Goal: Task Accomplishment & Management: Manage account settings

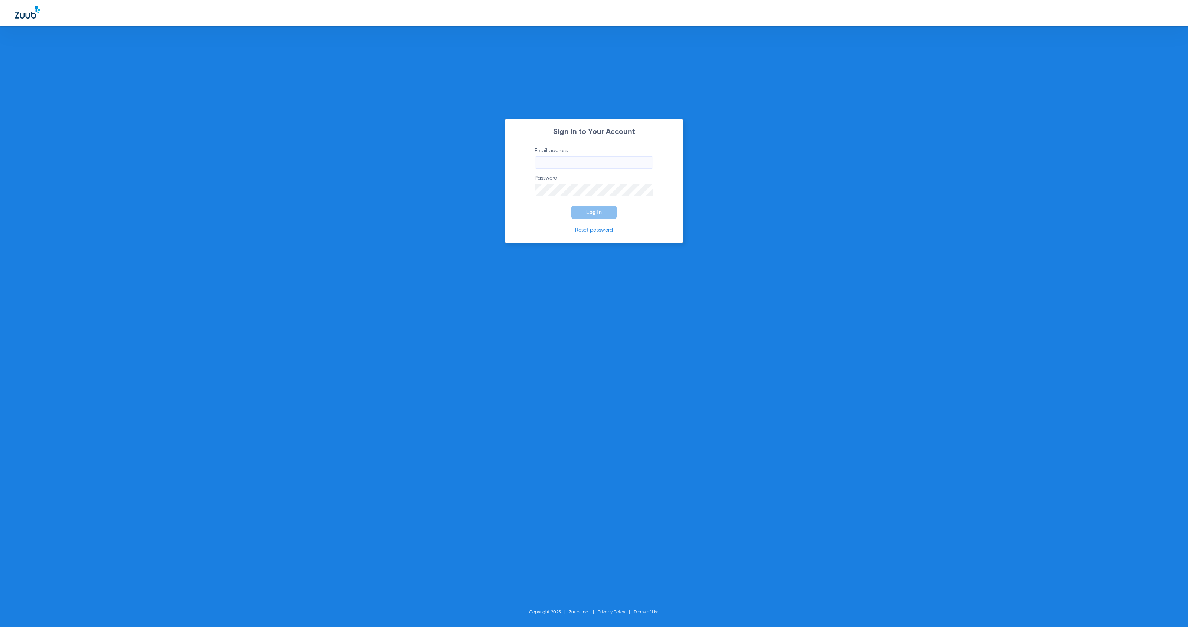
type input "[EMAIL_ADDRESS][DOMAIN_NAME]"
click at [603, 211] on button "Log In" at bounding box center [593, 212] width 45 height 13
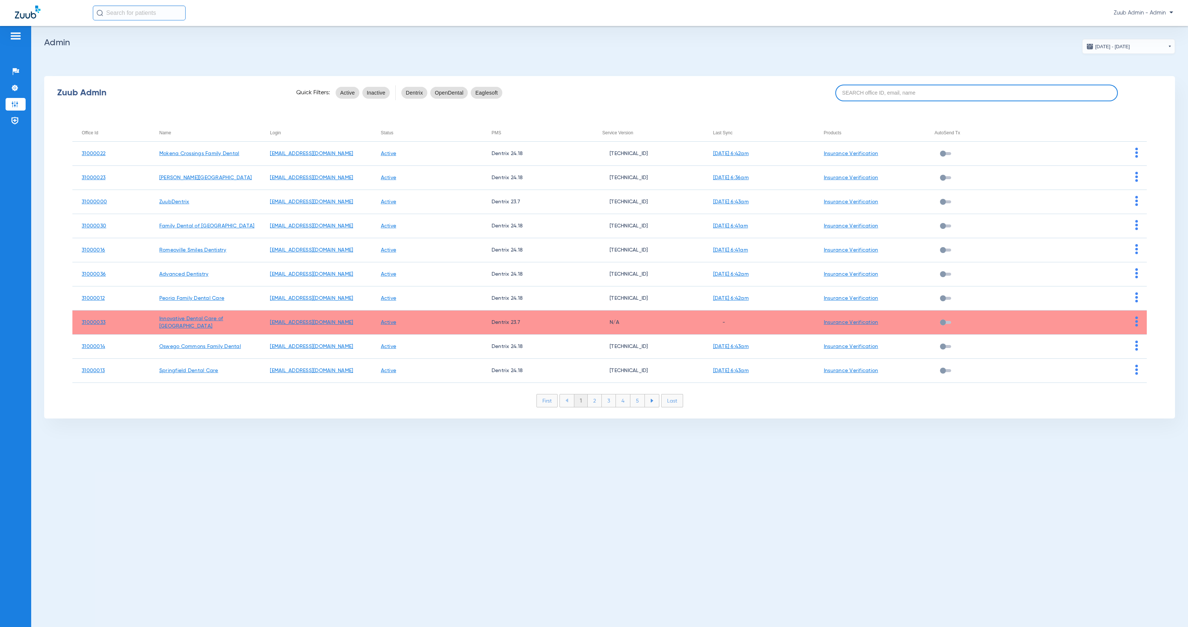
click at [857, 98] on input at bounding box center [976, 93] width 283 height 17
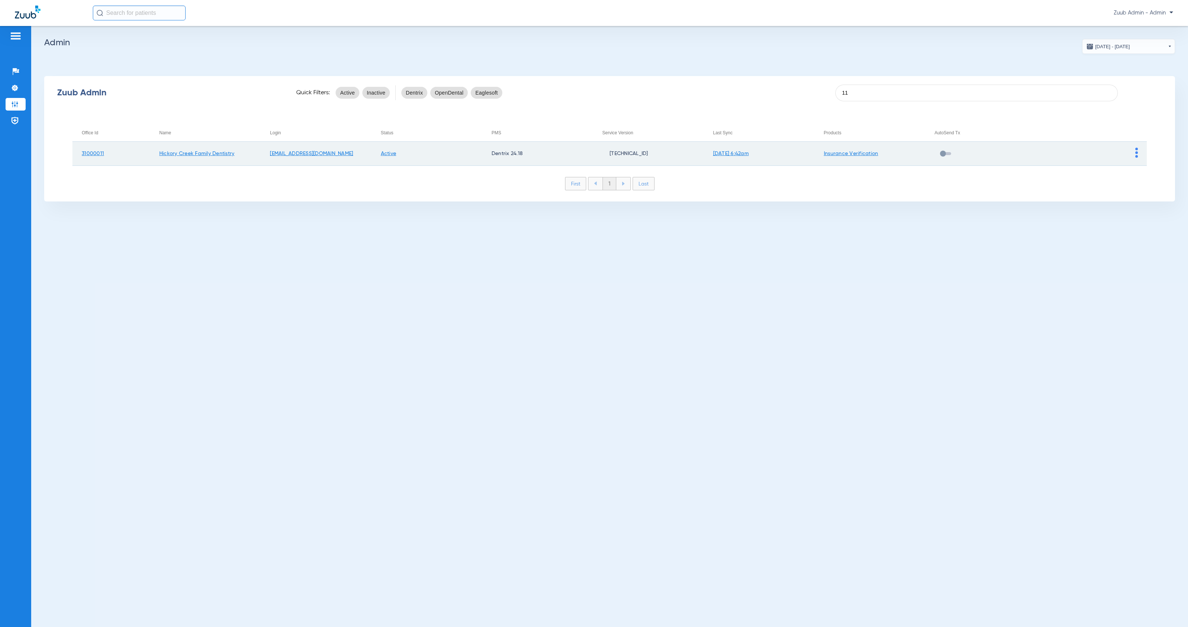
type input "11"
click at [1136, 155] on img at bounding box center [1136, 153] width 3 height 10
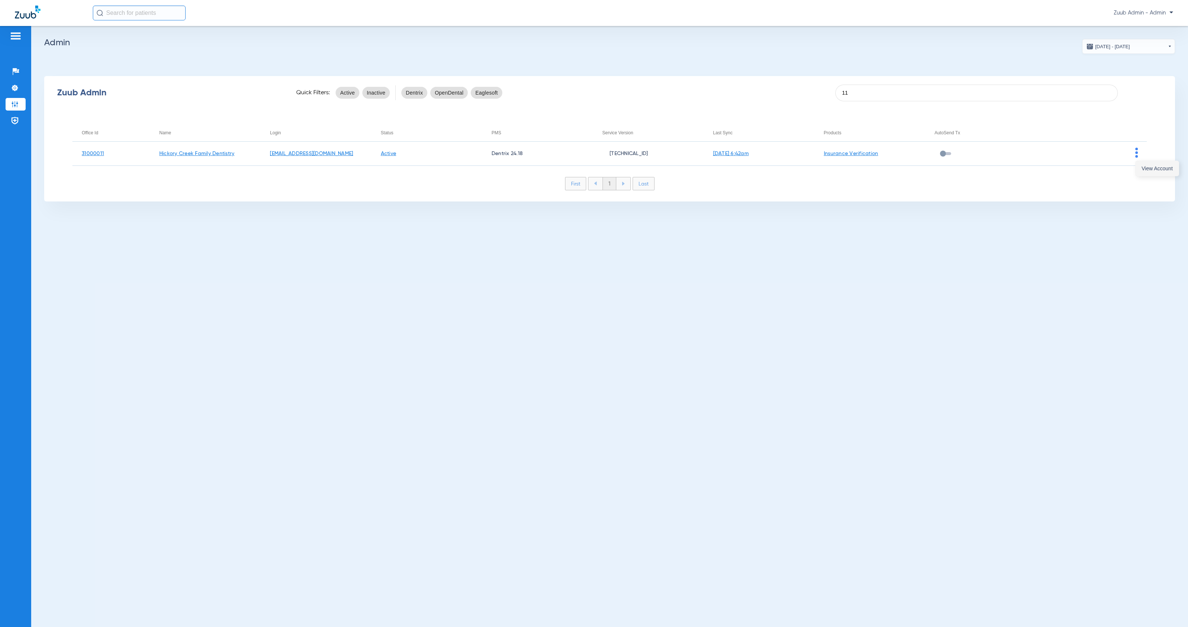
click at [1142, 166] on span "View Account" at bounding box center [1156, 168] width 31 height 5
click at [20, 132] on li "Settings" at bounding box center [16, 130] width 20 height 13
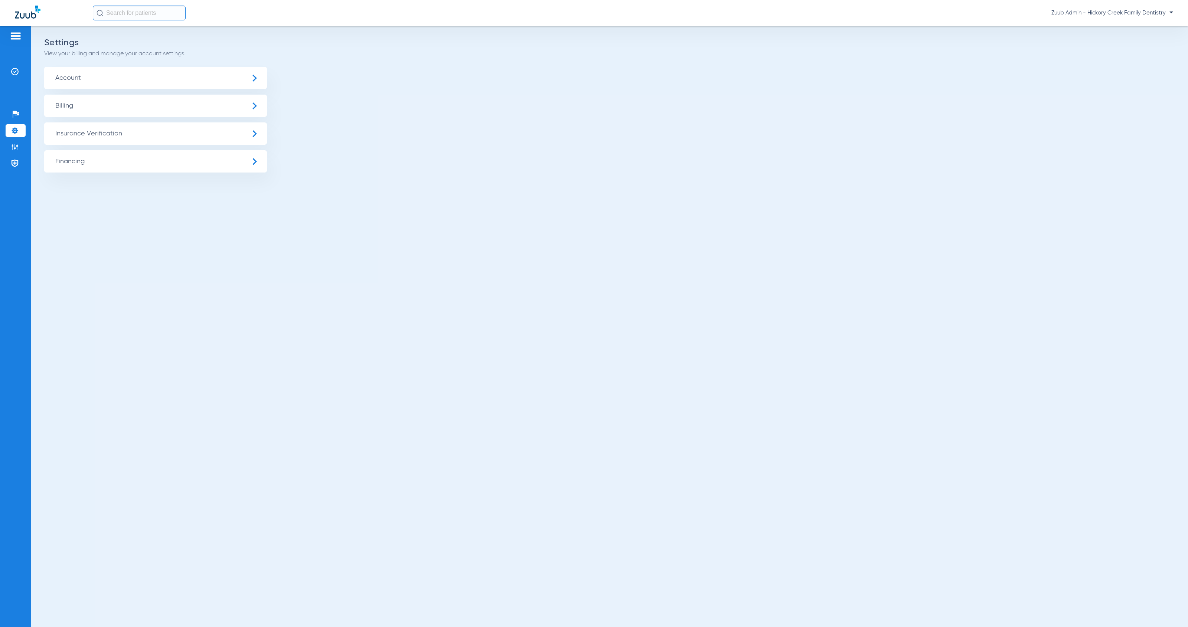
click at [114, 131] on span "Insurance Verification" at bounding box center [155, 133] width 223 height 22
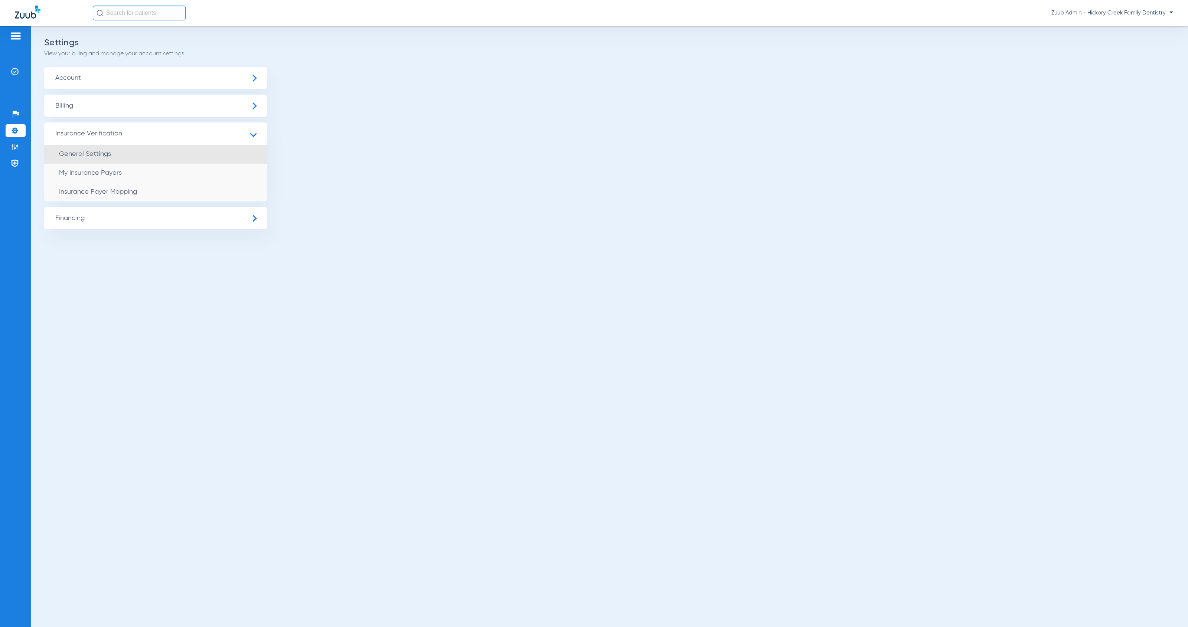
click at [133, 159] on li "General Settings" at bounding box center [155, 154] width 223 height 19
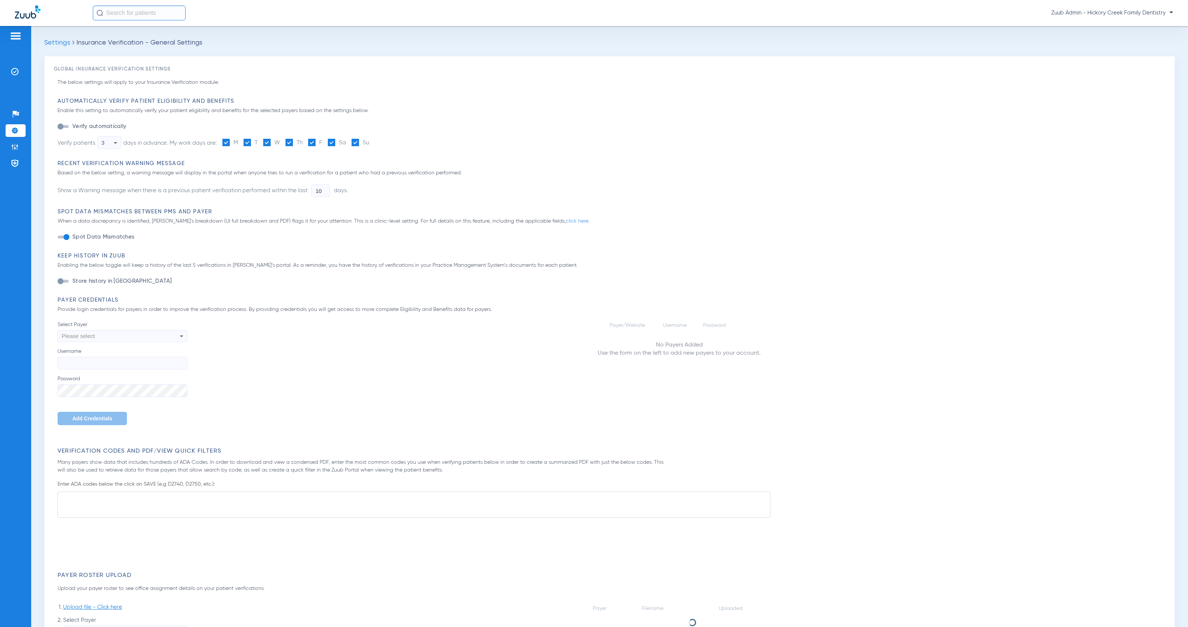
type input "1"
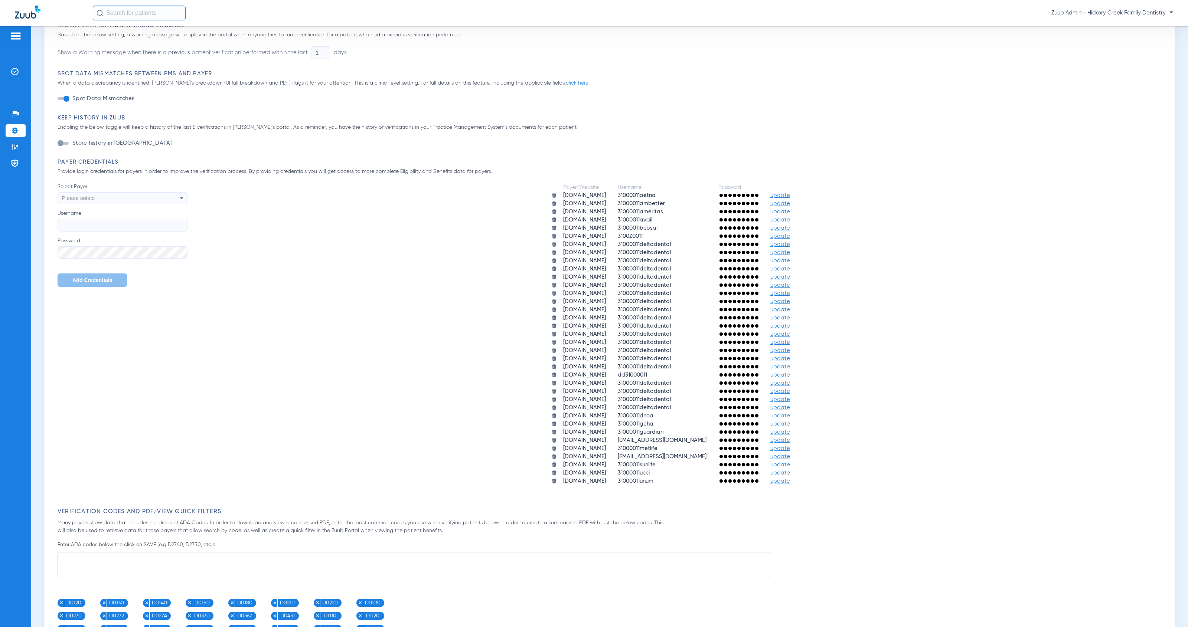
scroll to position [258, 0]
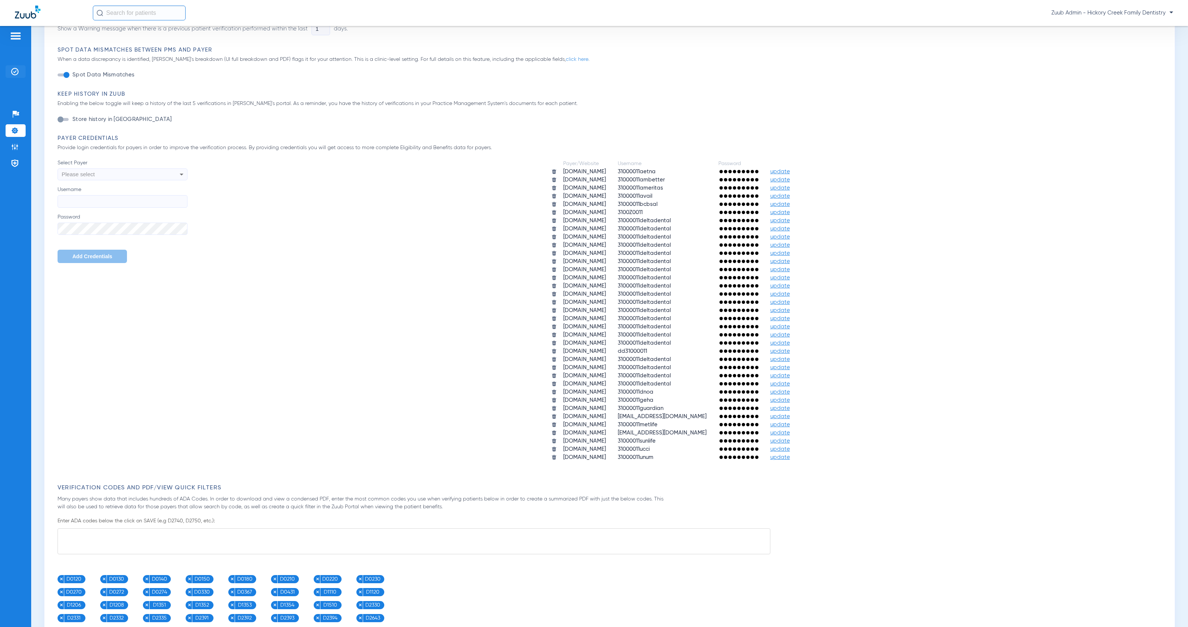
click at [20, 73] on li "Insurance Verification" at bounding box center [16, 71] width 20 height 13
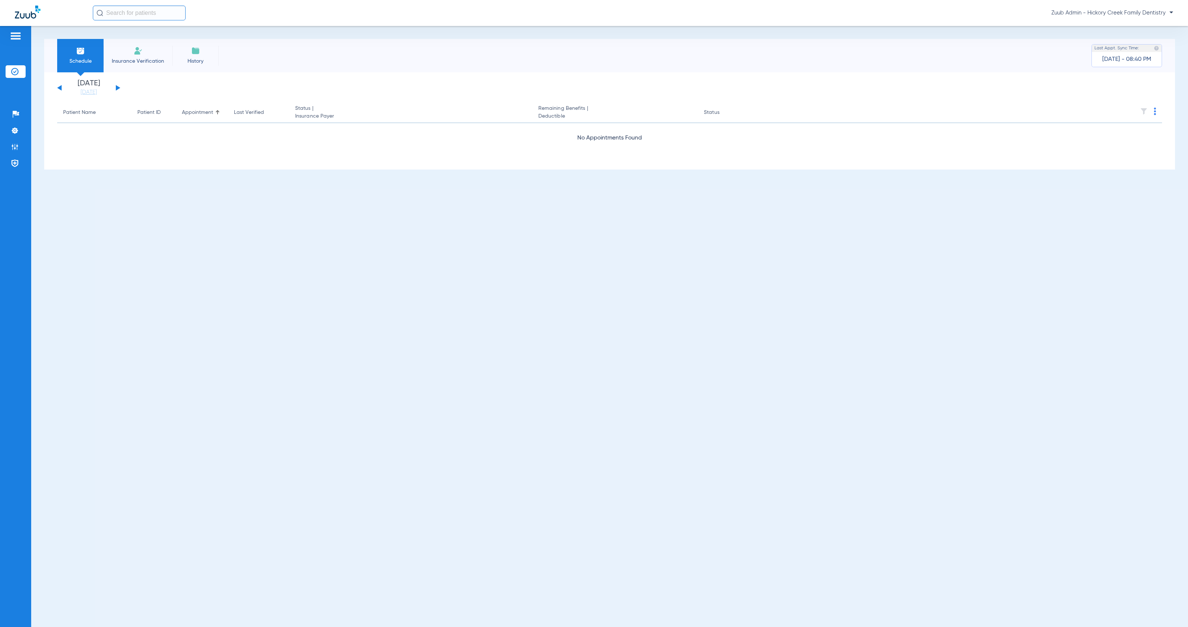
click at [116, 87] on button at bounding box center [118, 88] width 4 height 6
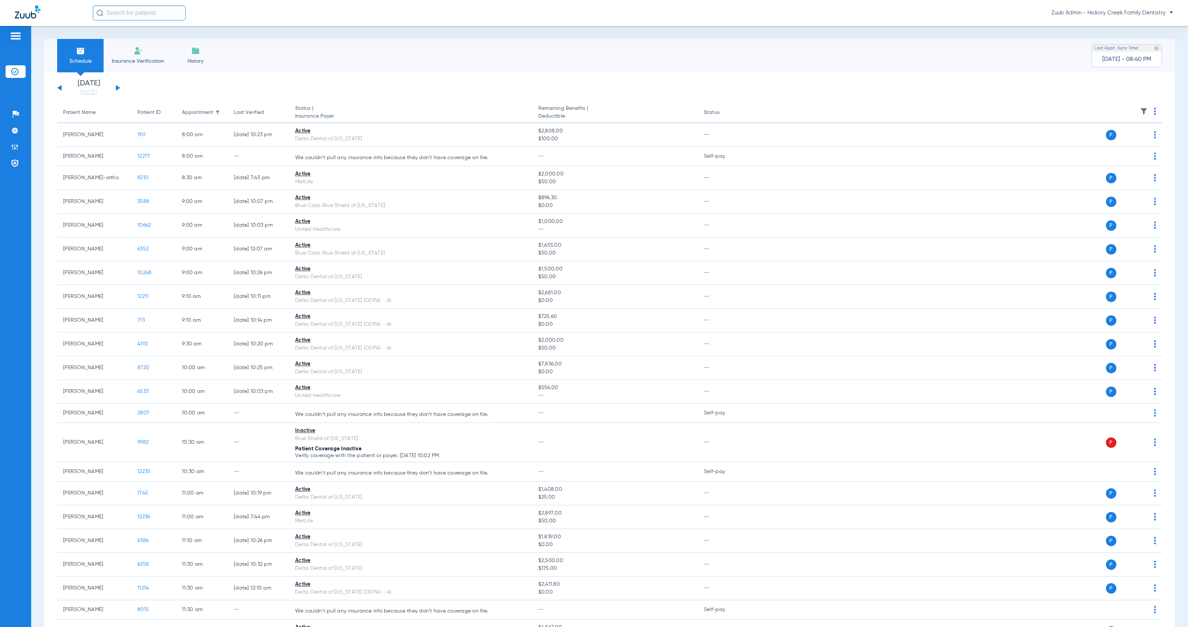
click at [1140, 112] on img at bounding box center [1143, 111] width 7 height 7
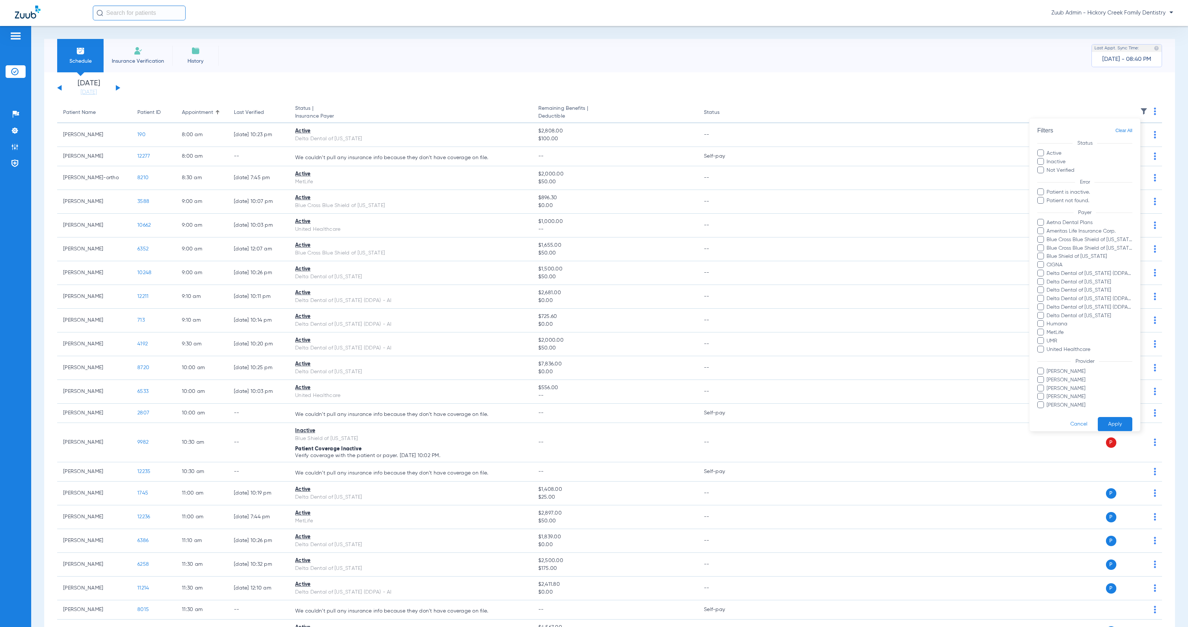
click at [1079, 88] on div at bounding box center [594, 313] width 1188 height 627
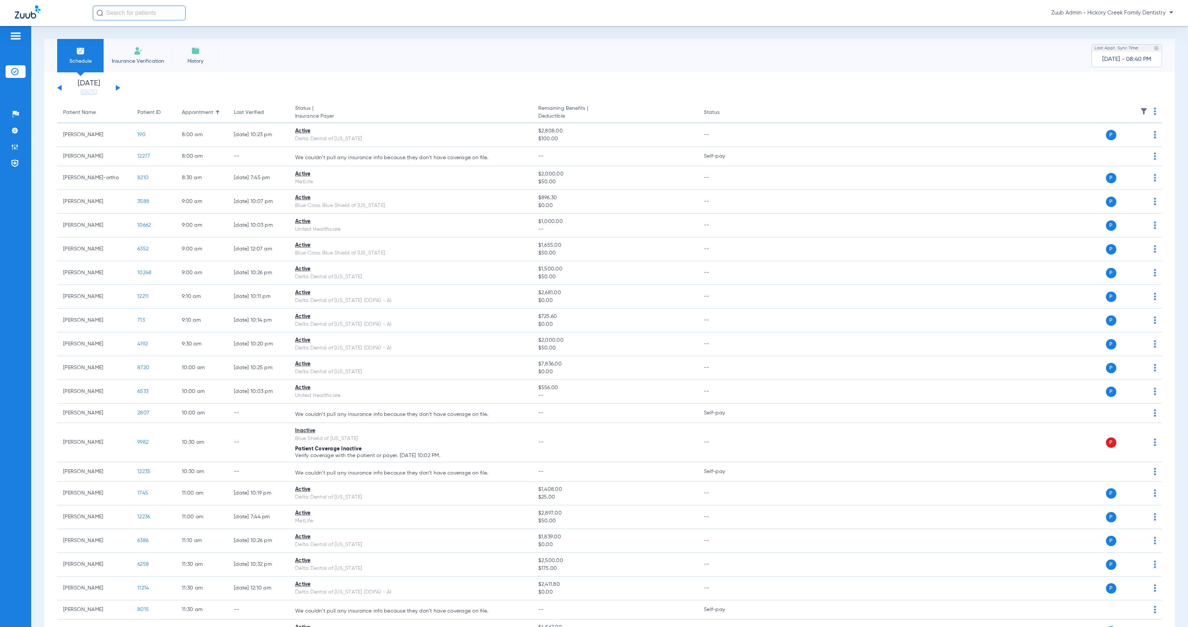
click at [196, 55] on img at bounding box center [195, 50] width 9 height 9
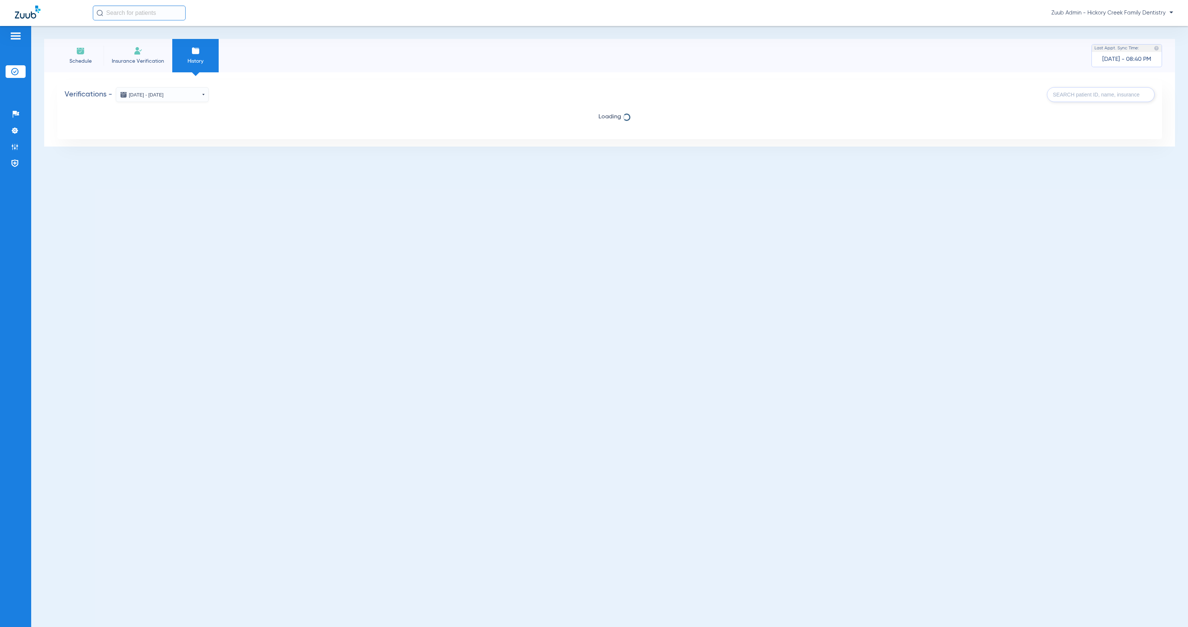
click at [180, 98] on button "[DATE] - [DATE]" at bounding box center [162, 94] width 93 height 15
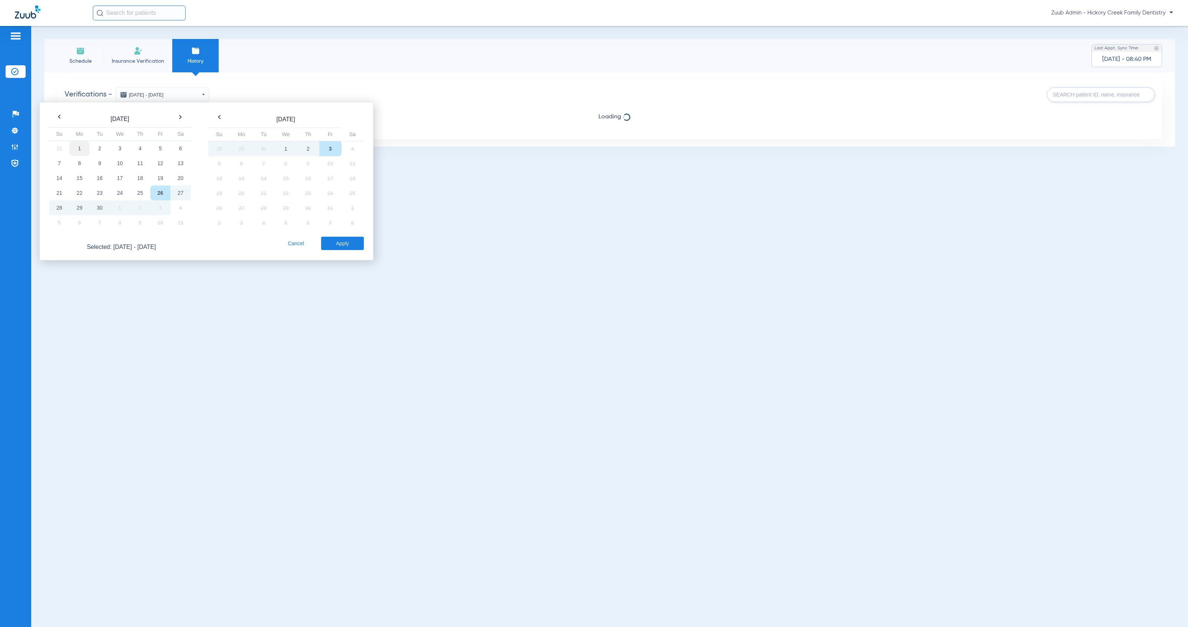
click at [78, 148] on td "1" at bounding box center [79, 148] width 20 height 15
drag, startPoint x: 98, startPoint y: 205, endPoint x: 102, endPoint y: 206, distance: 4.1
click at [98, 205] on td "30" at bounding box center [99, 207] width 20 height 15
click at [338, 247] on button "Apply" at bounding box center [342, 243] width 43 height 13
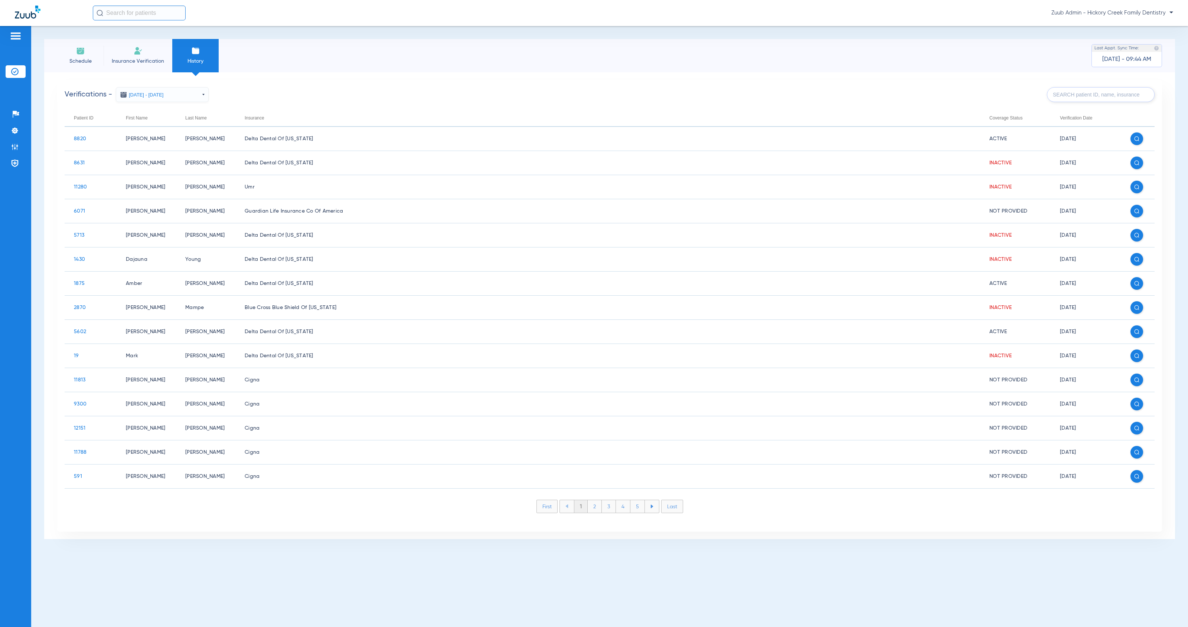
click at [1080, 94] on input "text" at bounding box center [1101, 94] width 108 height 15
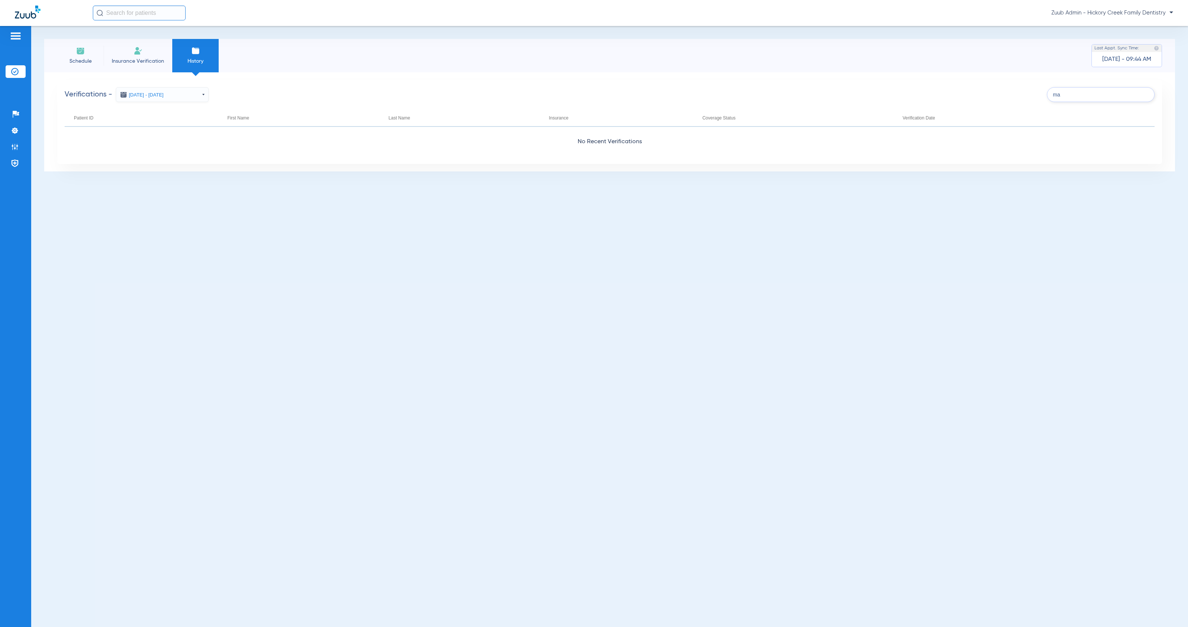
type input "m"
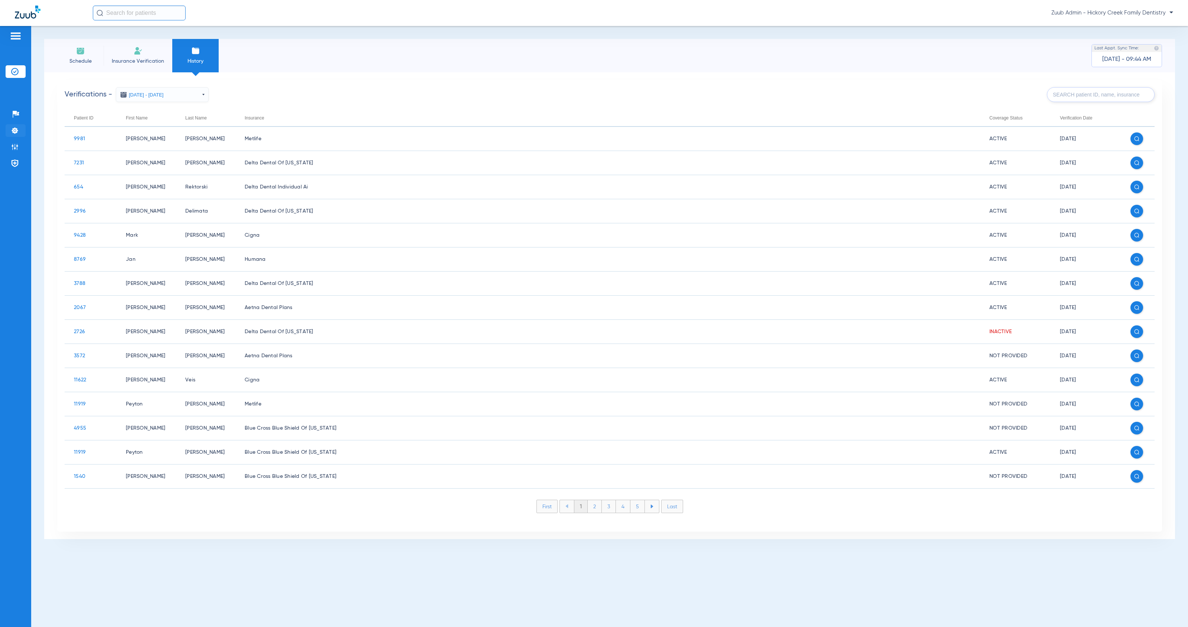
click at [16, 132] on img at bounding box center [14, 130] width 7 height 7
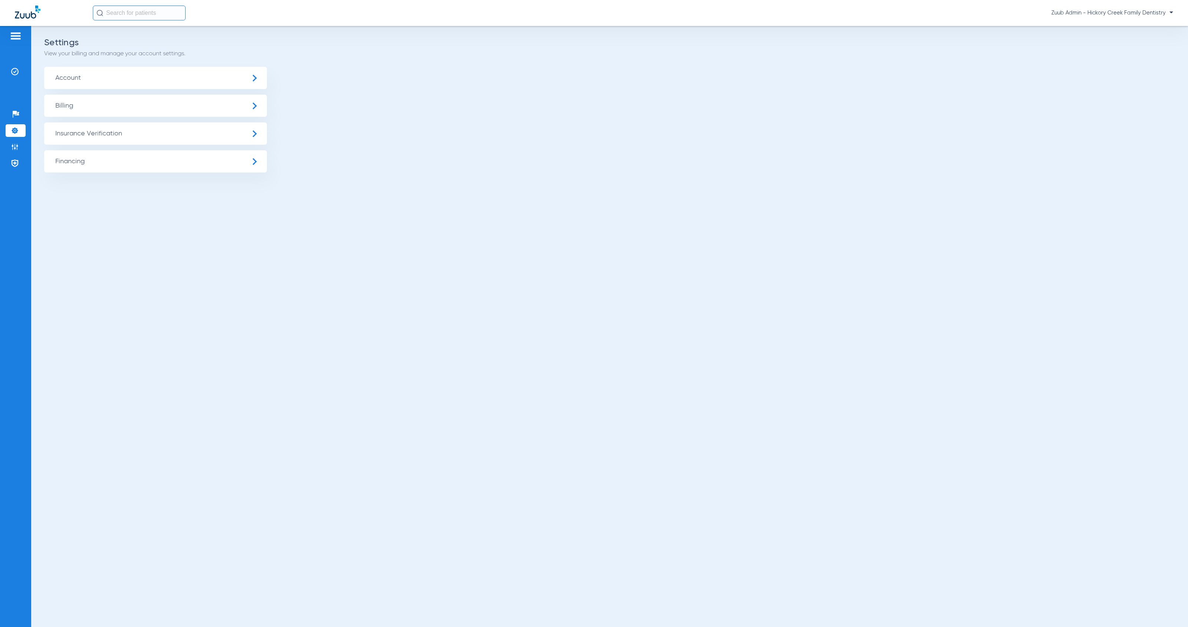
click at [106, 138] on span "Insurance Verification" at bounding box center [155, 133] width 223 height 22
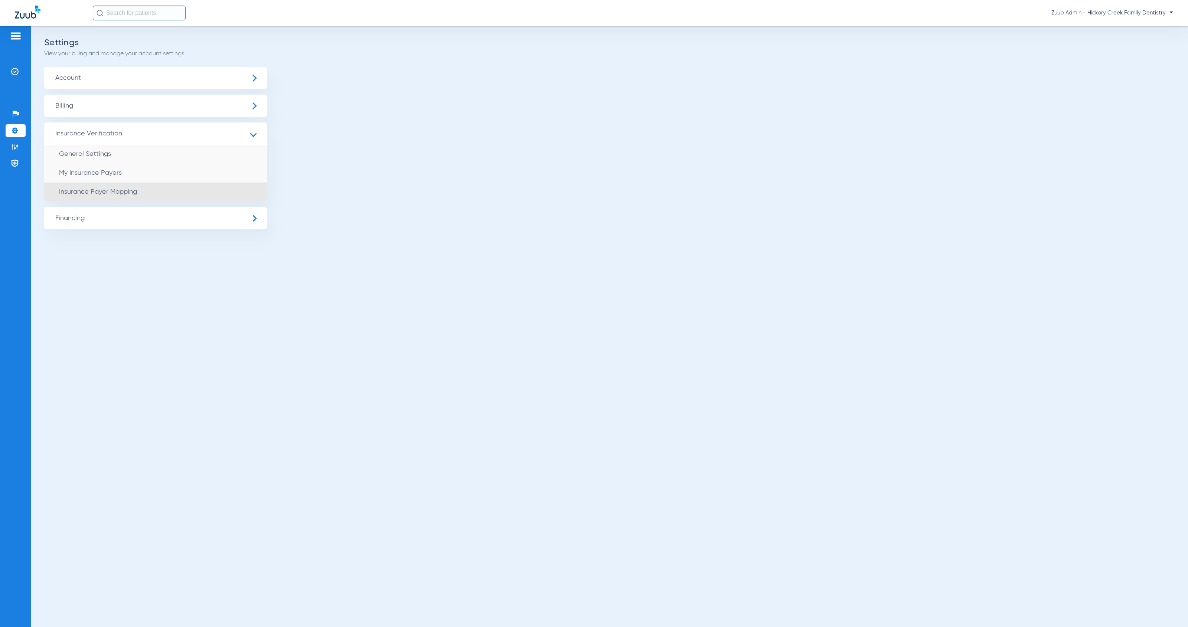
click at [169, 190] on li "Insurance Payer Mapping" at bounding box center [155, 192] width 223 height 19
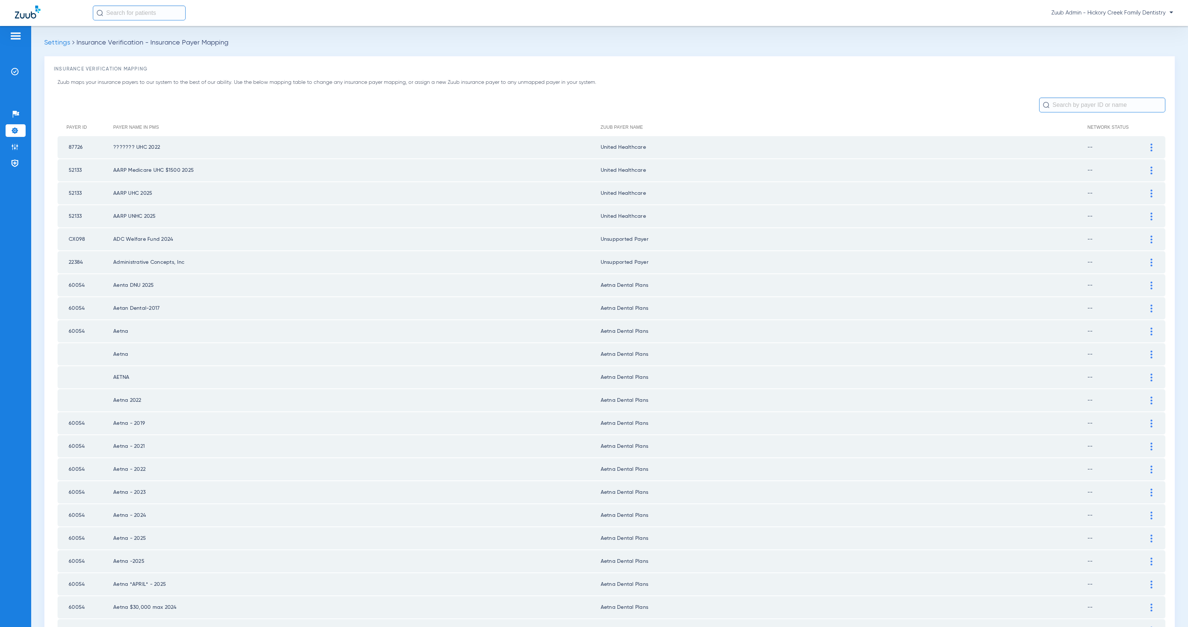
click at [1079, 105] on input "text" at bounding box center [1102, 105] width 126 height 15
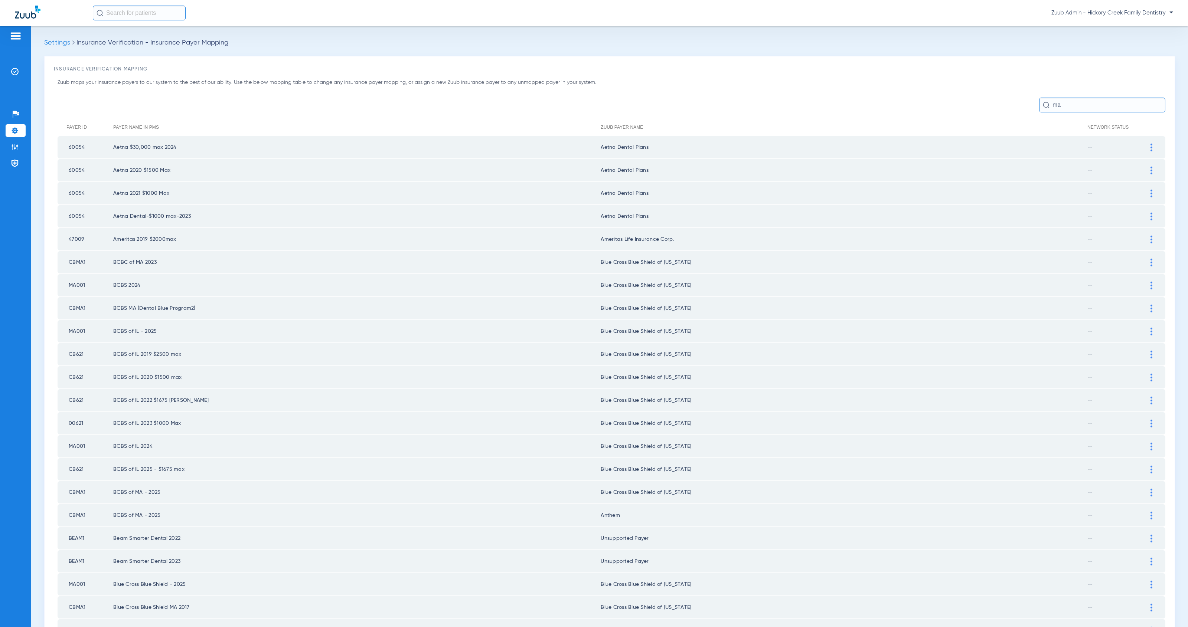
type input "m"
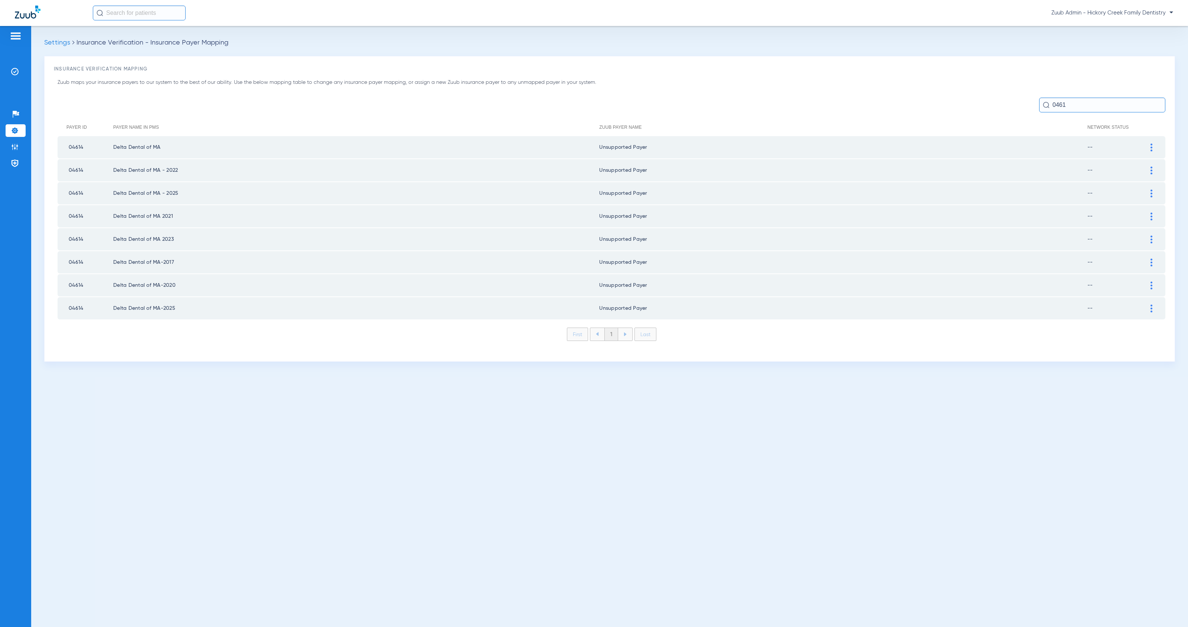
type input "04614"
drag, startPoint x: 1076, startPoint y: 107, endPoint x: 1095, endPoint y: 106, distance: 18.6
click at [1095, 106] on input "04614" at bounding box center [1102, 105] width 126 height 15
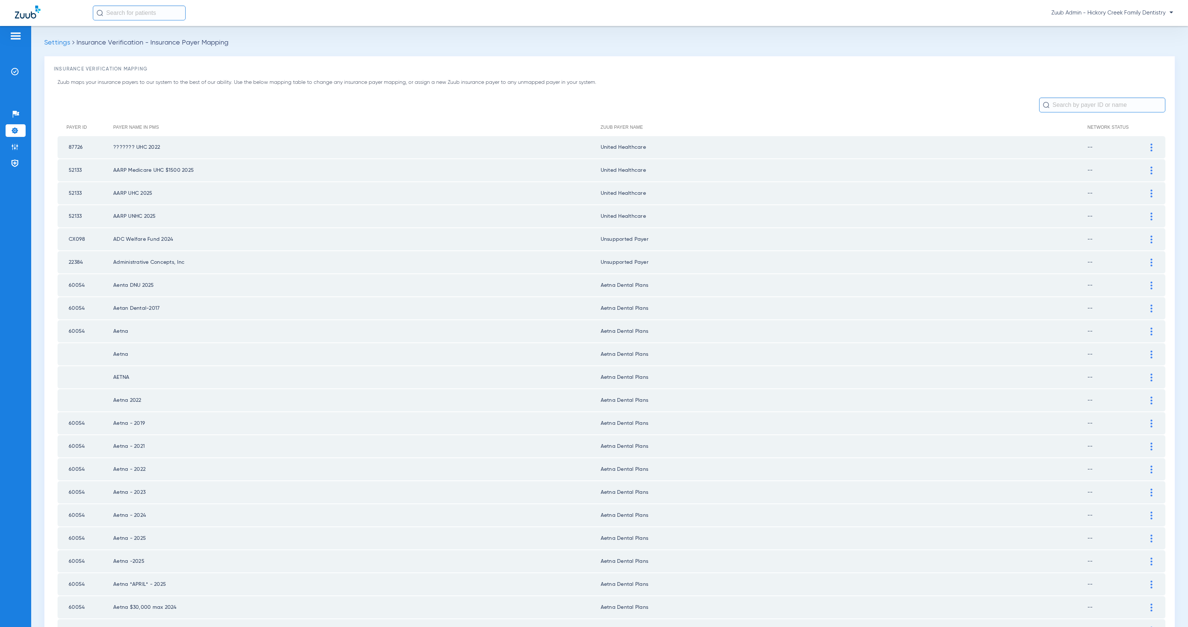
click at [15, 130] on img at bounding box center [14, 130] width 7 height 7
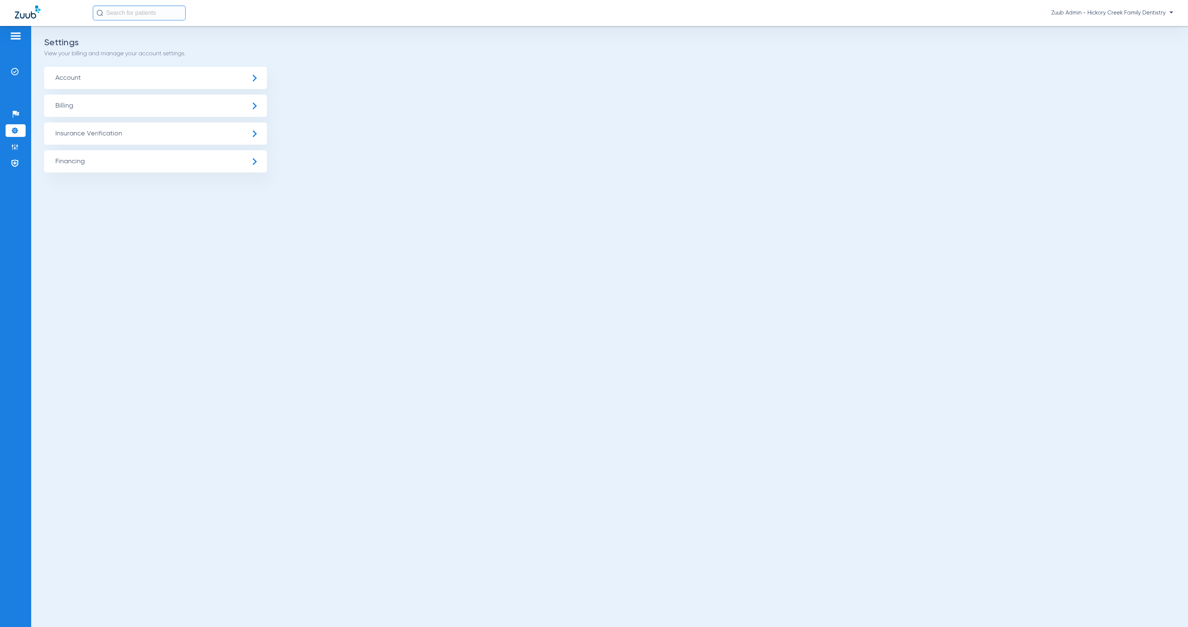
click at [84, 128] on span "Insurance Verification" at bounding box center [155, 133] width 223 height 22
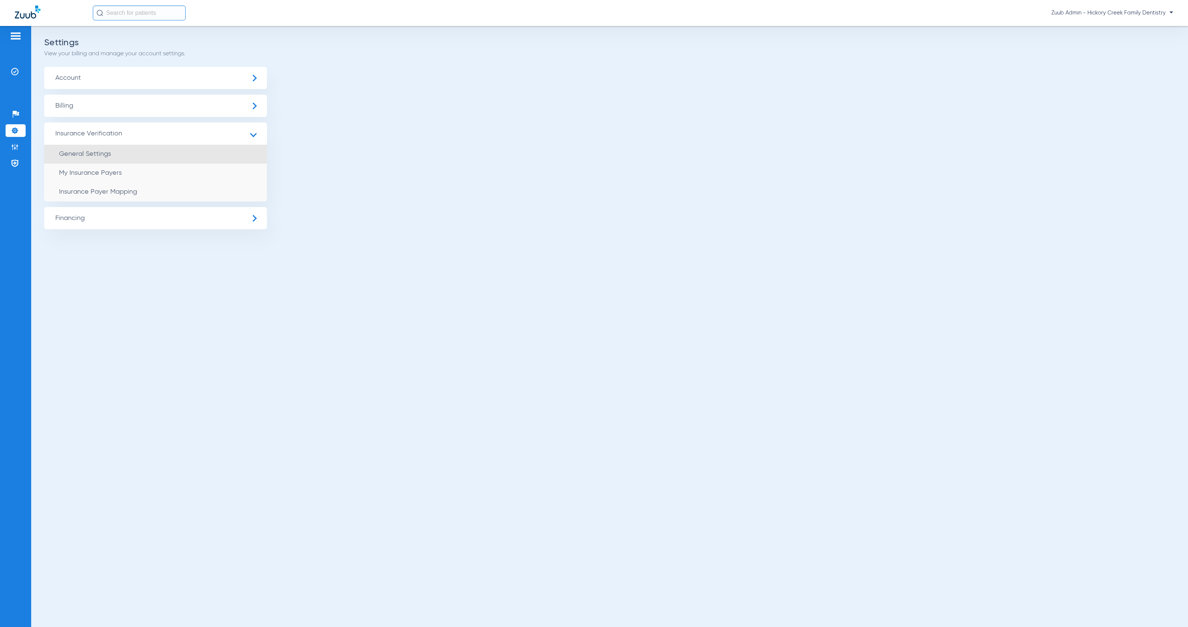
click at [170, 157] on li "General Settings" at bounding box center [155, 154] width 223 height 19
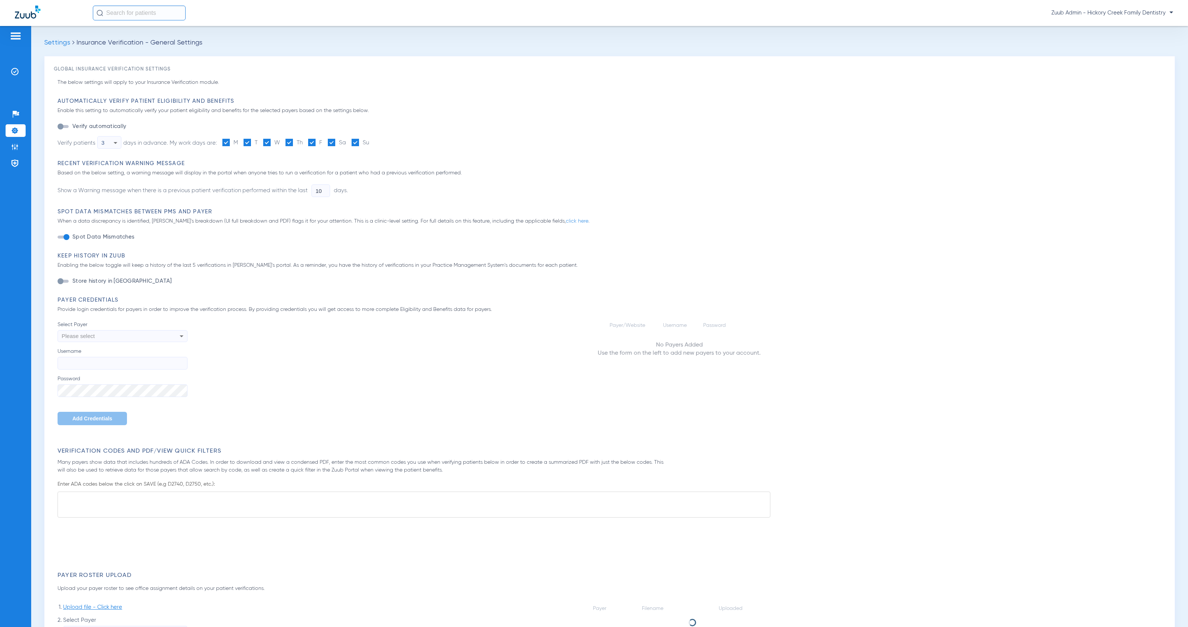
type input "1"
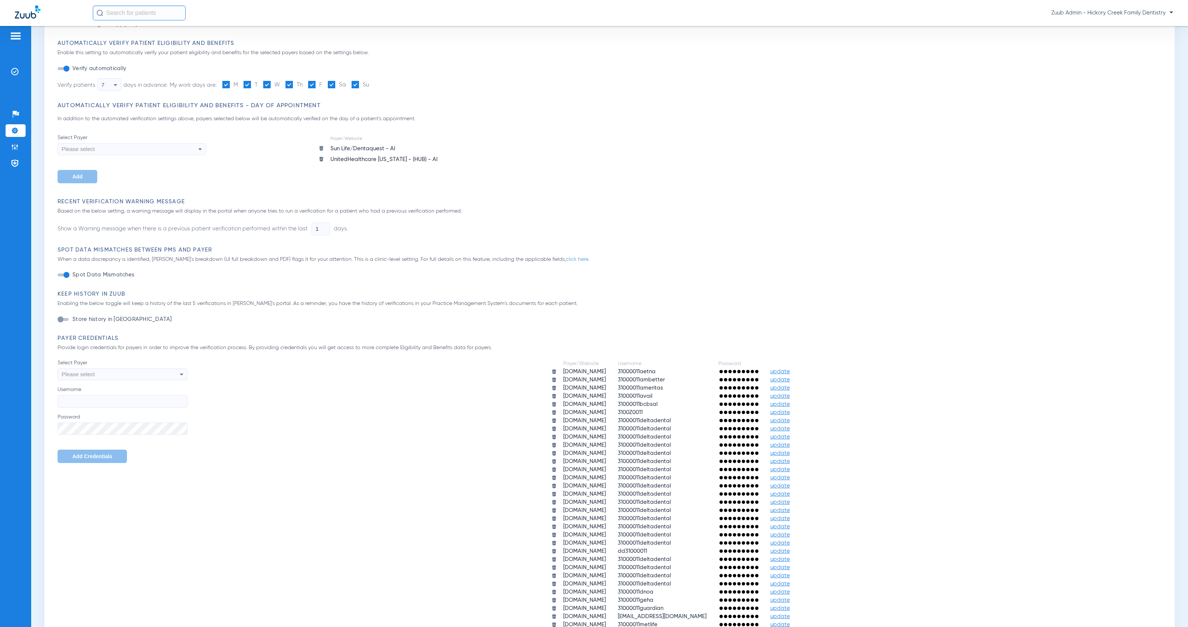
scroll to position [187, 0]
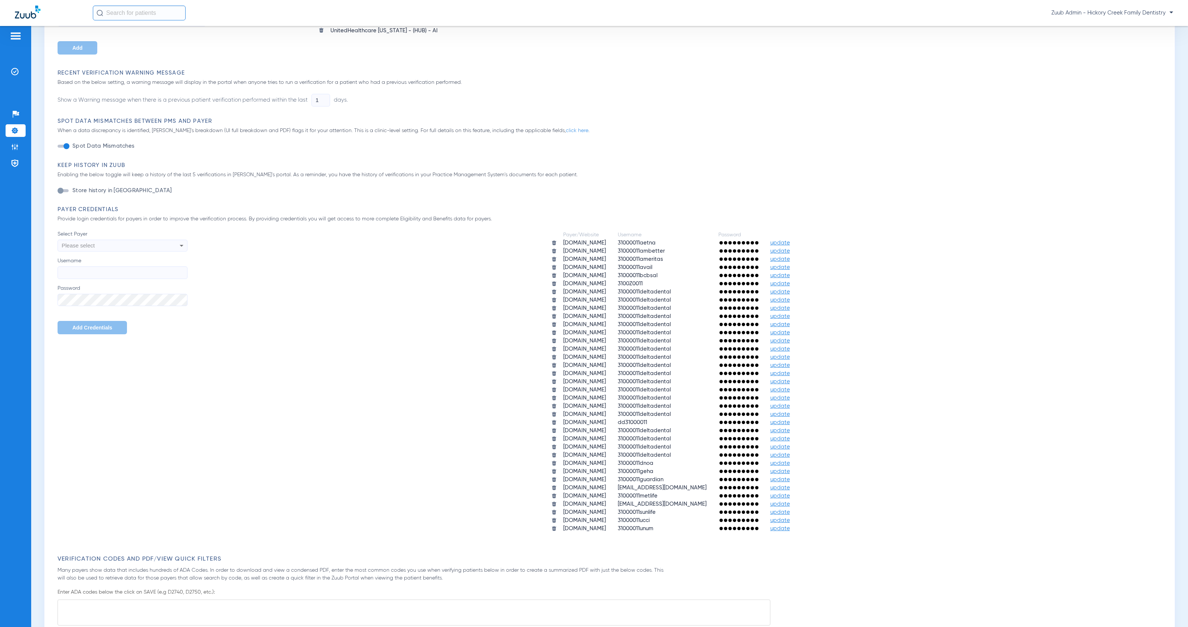
click at [551, 354] on img at bounding box center [554, 357] width 6 height 6
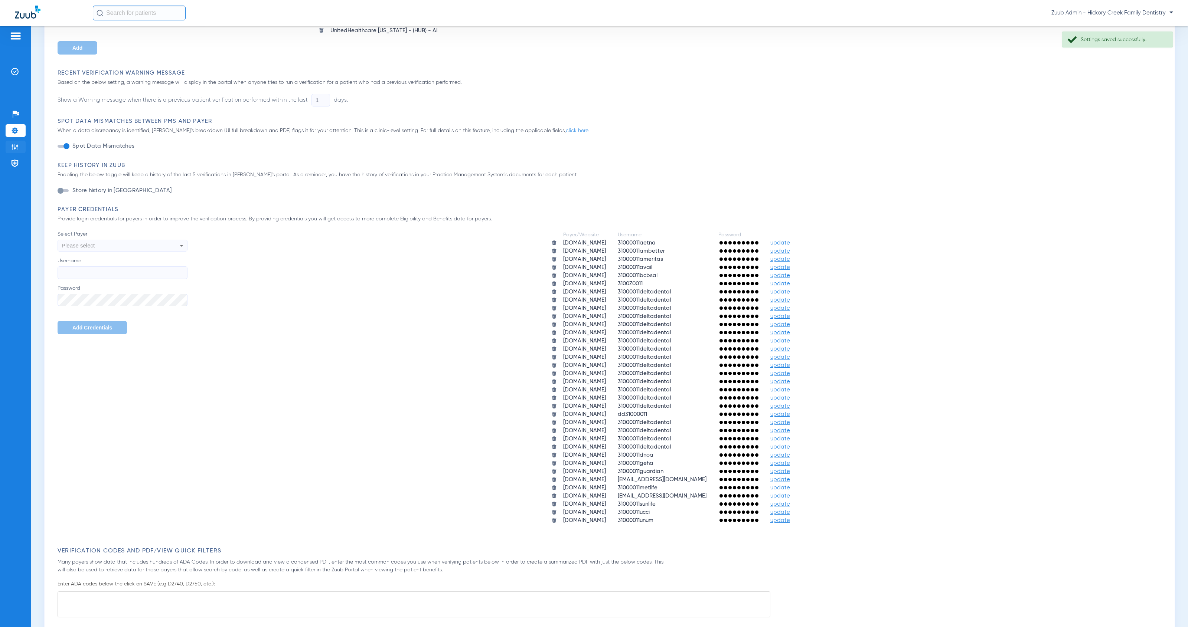
click at [21, 145] on li "Admin" at bounding box center [16, 147] width 20 height 13
